Goal: Task Accomplishment & Management: Complete application form

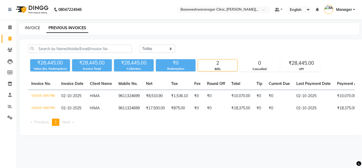
click at [30, 27] on link "INVOICE" at bounding box center [32, 27] width 15 height 5
select select "service"
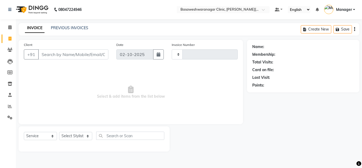
type input "0787"
select select "7441"
type input "8660775007"
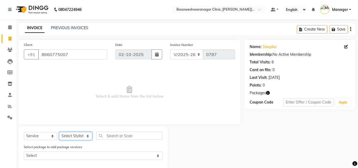
click at [81, 136] on select "Select Stylist [PERSON_NAME] [PERSON_NAME] Manager NAVYA [PERSON_NAME] shangnim…" at bounding box center [75, 136] width 33 height 8
select select "65313"
click at [59, 132] on select "Select Stylist [PERSON_NAME] [PERSON_NAME] Manager NAVYA [PERSON_NAME] shangnim…" at bounding box center [75, 136] width 33 height 8
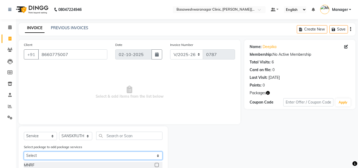
click at [70, 153] on select "Select DEEPIKA LHR" at bounding box center [93, 155] width 139 height 8
click at [24, 151] on select "Select DEEPIKA LHR" at bounding box center [93, 155] width 139 height 8
click at [64, 154] on select "Select DEEPIKA LHR" at bounding box center [93, 155] width 139 height 8
select select "1: Object"
click at [24, 151] on select "Select DEEPIKA LHR" at bounding box center [93, 155] width 139 height 8
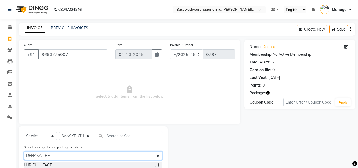
scroll to position [17, 0]
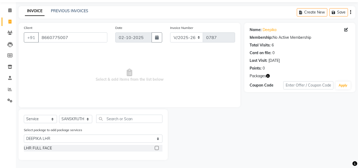
click at [158, 149] on label at bounding box center [157, 148] width 4 height 4
click at [158, 149] on input "checkbox" at bounding box center [156, 147] width 3 height 3
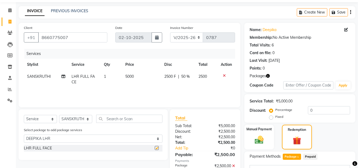
checkbox input "false"
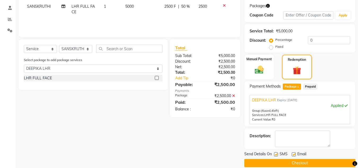
scroll to position [94, 0]
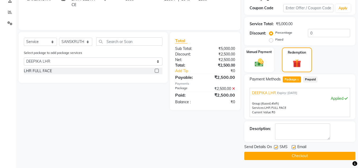
click at [182, 128] on div "Client +91 8660775007 Date 02-10-2025 Invoice Number V/2025 V/2025-26 0787 Serv…" at bounding box center [130, 53] width 230 height 214
click at [272, 156] on button "Checkout" at bounding box center [300, 156] width 111 height 8
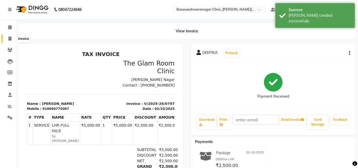
click at [10, 39] on icon at bounding box center [9, 39] width 3 height 4
select select "service"
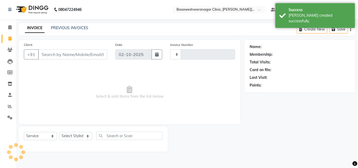
type input "0788"
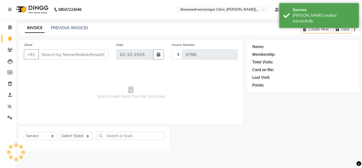
select select "7441"
click at [67, 29] on link "PREVIOUS INVOICES" at bounding box center [69, 27] width 37 height 5
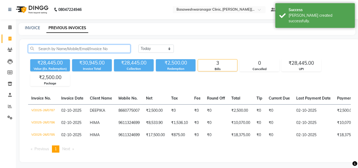
click at [55, 51] on input "text" at bounding box center [79, 49] width 102 height 8
paste input "8660775007"
type input "8660775007"
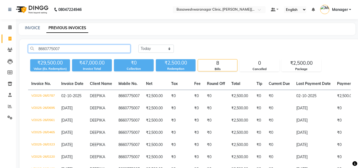
click at [53, 47] on input "8660775007" at bounding box center [79, 49] width 102 height 8
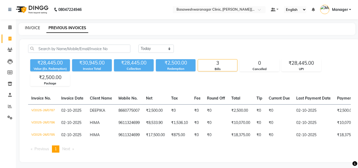
click at [35, 28] on link "INVOICE" at bounding box center [32, 27] width 15 height 5
select select "service"
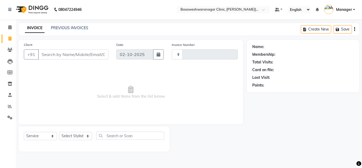
type input "0788"
select select "7441"
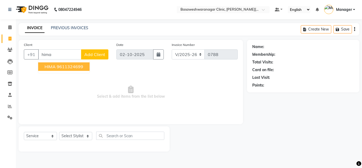
click at [72, 65] on ngb-highlight "9611324699" at bounding box center [70, 66] width 27 height 5
type input "9611324699"
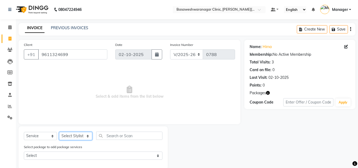
click at [72, 135] on select "Select Stylist [PERSON_NAME] [PERSON_NAME] Manager NAVYA [PERSON_NAME] shangnim…" at bounding box center [75, 136] width 33 height 8
select select "65316"
click at [59, 132] on select "Select Stylist [PERSON_NAME] [PERSON_NAME] Manager NAVYA [PERSON_NAME] shangnim…" at bounding box center [75, 136] width 33 height 8
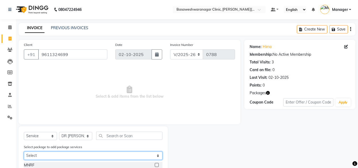
click at [67, 158] on select "Select HIMA GFC(UE) HIMA HYDRA+PEEL" at bounding box center [93, 155] width 139 height 8
select select "2: Object"
click at [24, 151] on select "Select HIMA GFC(UE) HIMA HYDRA+PEEL" at bounding box center [93, 155] width 139 height 8
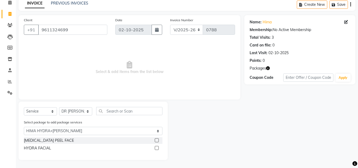
click at [158, 139] on label at bounding box center [157, 140] width 4 height 4
click at [158, 139] on input "checkbox" at bounding box center [156, 140] width 3 height 3
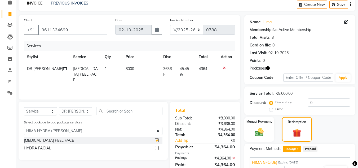
checkbox input "false"
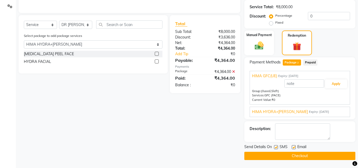
click at [266, 155] on button "Checkout" at bounding box center [300, 156] width 111 height 8
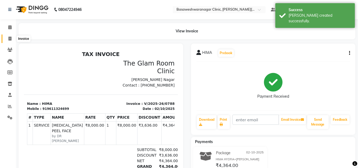
click at [11, 38] on icon at bounding box center [9, 39] width 3 height 4
select select "service"
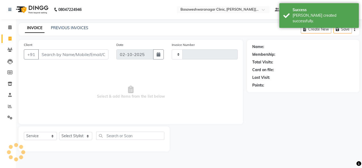
type input "0789"
select select "7441"
click at [58, 29] on link "PREVIOUS INVOICES" at bounding box center [69, 27] width 37 height 5
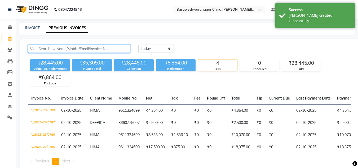
click at [57, 49] on input "text" at bounding box center [79, 49] width 102 height 8
paste input "8660775007"
type input "8660775007"
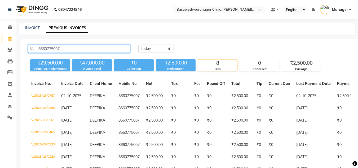
click at [57, 49] on input "8660775007" at bounding box center [79, 49] width 102 height 8
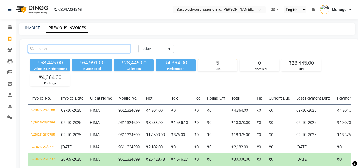
scroll to position [30, 0]
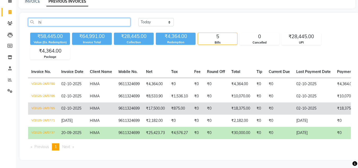
type input "h"
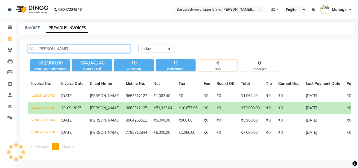
scroll to position [4, 0]
type input "pavithra"
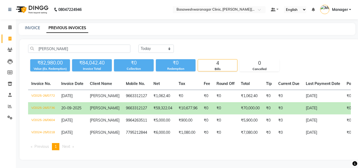
click at [106, 106] on span "[PERSON_NAME]" at bounding box center [105, 108] width 30 height 5
click at [8, 104] on icon at bounding box center [10, 106] width 4 height 4
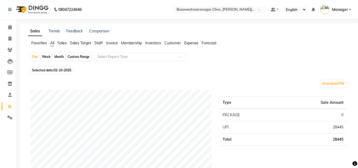
click at [98, 42] on span "Staff" at bounding box center [98, 43] width 8 height 5
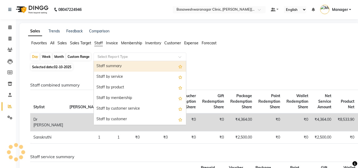
click at [120, 56] on input "text" at bounding box center [135, 56] width 76 height 5
click at [121, 63] on div "Staff summary" at bounding box center [140, 66] width 92 height 11
select select "full_report"
select select "csv"
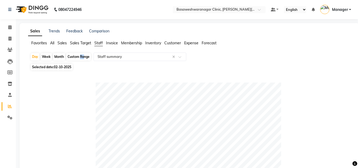
drag, startPoint x: 82, startPoint y: 62, endPoint x: 79, endPoint y: 59, distance: 4.1
click at [79, 59] on div "Day Week Month Custom Range Select Report Type × Staff summary ×" at bounding box center [189, 58] width 319 height 10
click at [11, 28] on icon at bounding box center [9, 27] width 3 height 4
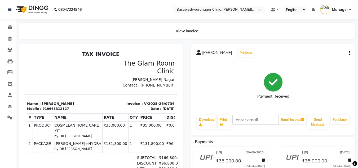
click at [56, 106] on div "919663312127" at bounding box center [55, 108] width 27 height 5
copy div "919663312127"
click at [10, 37] on icon at bounding box center [9, 39] width 3 height 4
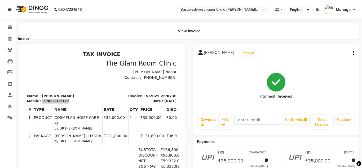
select select "7441"
select select "service"
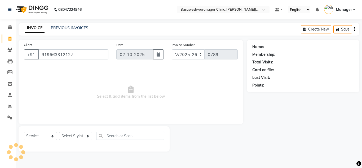
type input "919663312127"
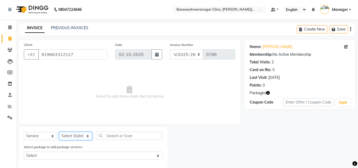
click at [73, 139] on select "Select Stylist [PERSON_NAME] [PERSON_NAME] Manager NAVYA [PERSON_NAME] shangnim…" at bounding box center [75, 136] width 33 height 8
select select "65316"
click at [59, 132] on select "Select Stylist [PERSON_NAME] [PERSON_NAME] Manager NAVYA [PERSON_NAME] shangnim…" at bounding box center [75, 136] width 33 height 8
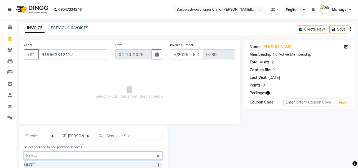
click at [61, 154] on select "Select [PERSON_NAME] COSMELON+HYDRA" at bounding box center [93, 155] width 139 height 8
select select "1: Object"
click at [24, 151] on select "Select [PERSON_NAME] COSMELON+HYDRA" at bounding box center [93, 155] width 139 height 8
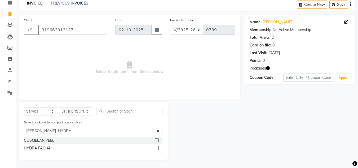
click at [158, 141] on label at bounding box center [157, 140] width 4 height 4
click at [158, 141] on input "checkbox" at bounding box center [156, 140] width 3 height 3
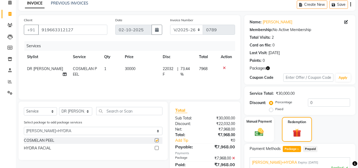
checkbox input "false"
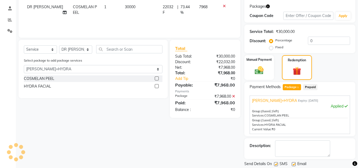
scroll to position [103, 0]
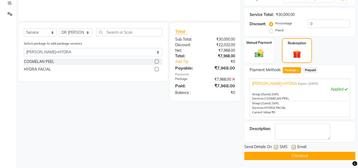
click at [268, 155] on button "Checkout" at bounding box center [300, 156] width 111 height 8
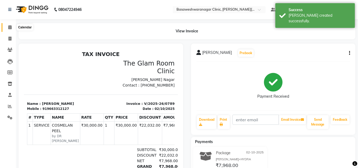
click at [11, 26] on icon at bounding box center [9, 27] width 3 height 4
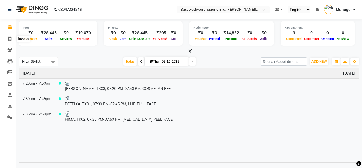
click at [13, 39] on span at bounding box center [9, 39] width 9 height 6
select select "7441"
select select "service"
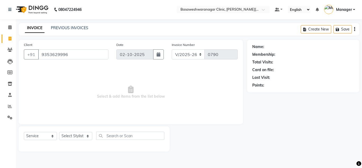
type input "9353629996"
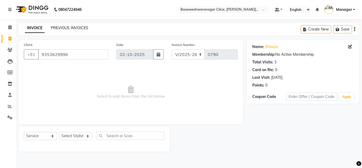
click at [79, 28] on link "PREVIOUS INVOICES" at bounding box center [69, 27] width 37 height 5
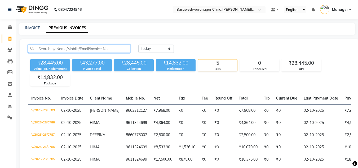
click at [66, 48] on input "text" at bounding box center [79, 49] width 102 height 8
paste input "9353629996"
type input "9353629996"
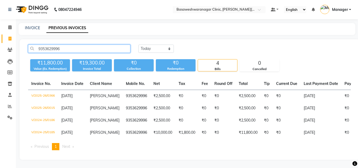
click at [48, 48] on input "9353629996" at bounding box center [79, 49] width 102 height 8
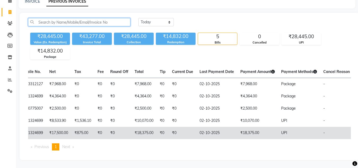
scroll to position [0, 104]
